Goal: Check status: Check status

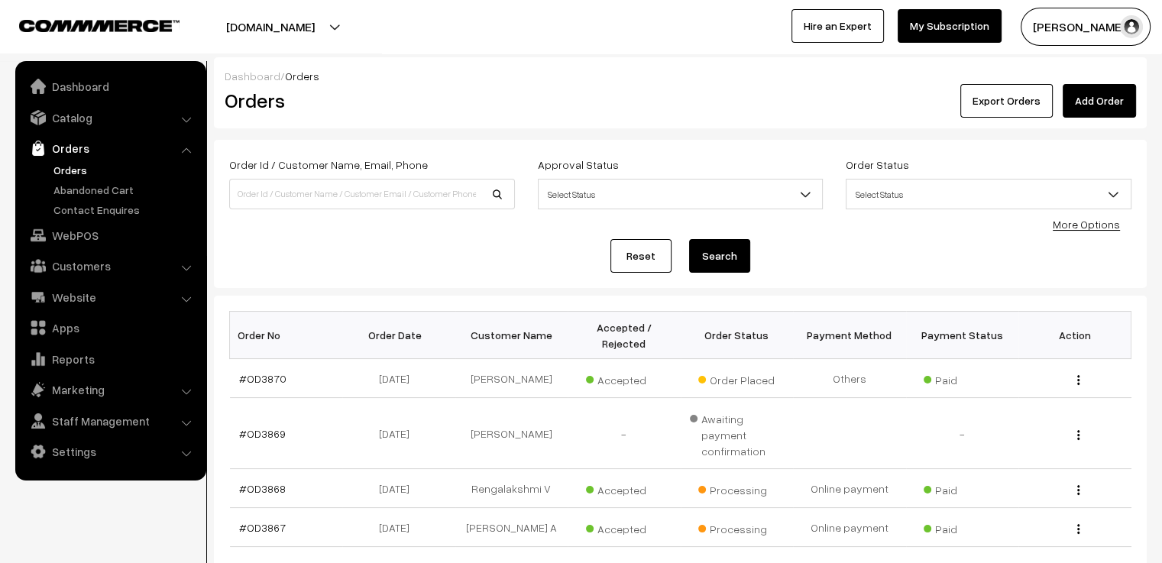
scroll to position [76, 0]
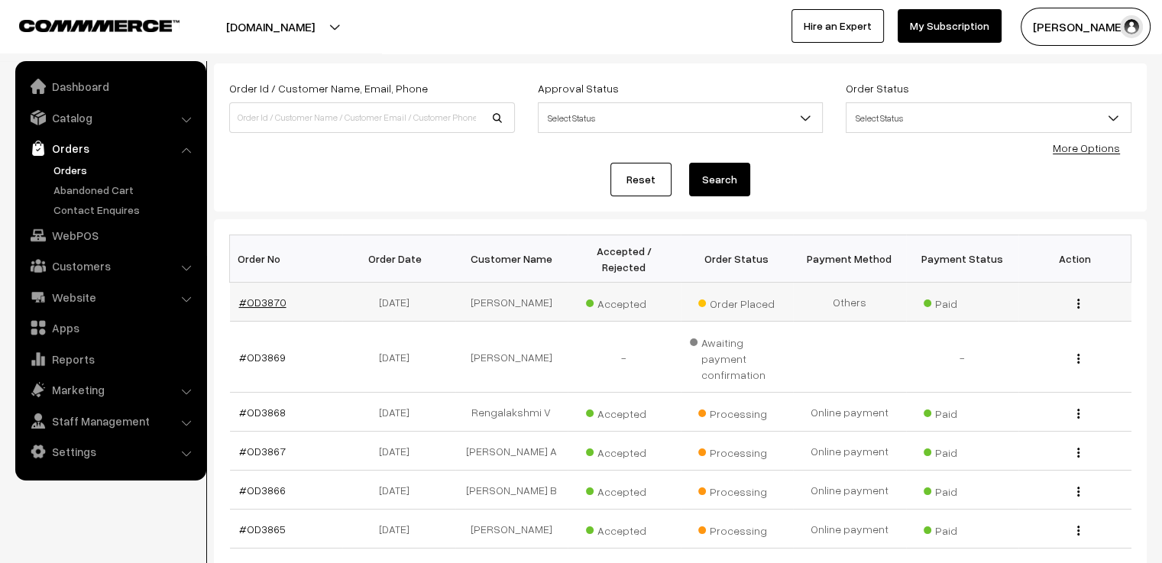
click at [260, 296] on link "#OD3870" at bounding box center [262, 302] width 47 height 13
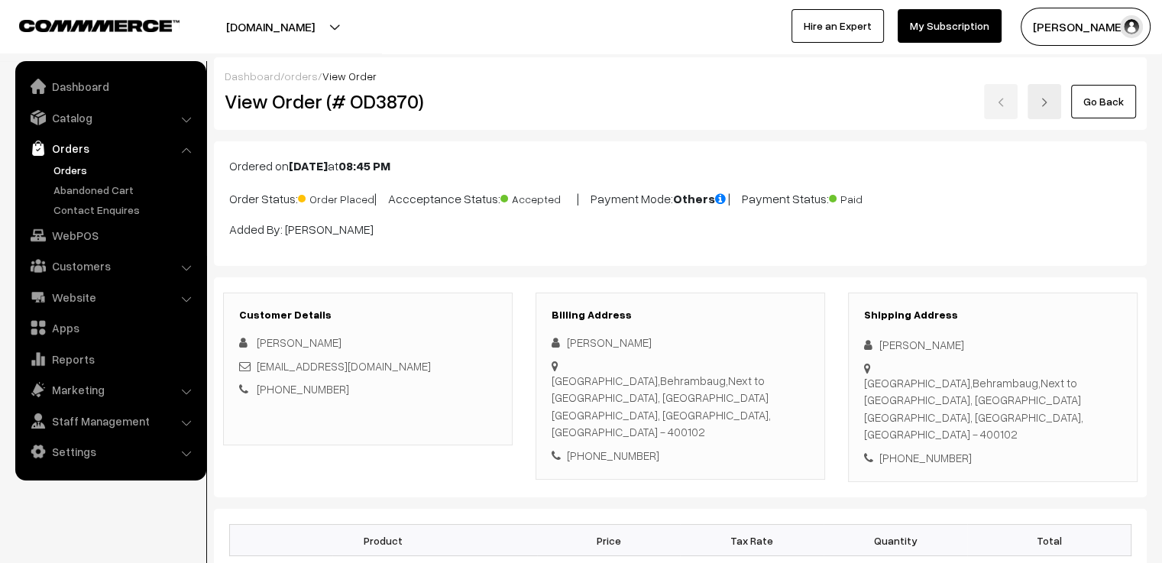
click at [1039, 111] on link at bounding box center [1044, 101] width 34 height 35
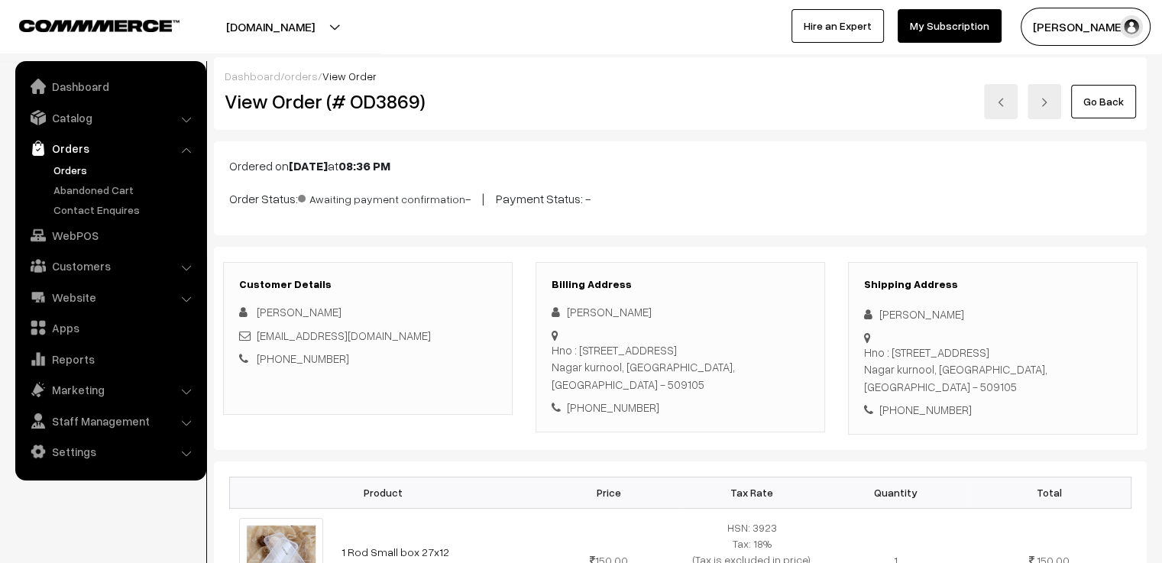
click at [1119, 102] on link "Go Back" at bounding box center [1103, 102] width 65 height 34
